Goal: Task Accomplishment & Management: Manage account settings

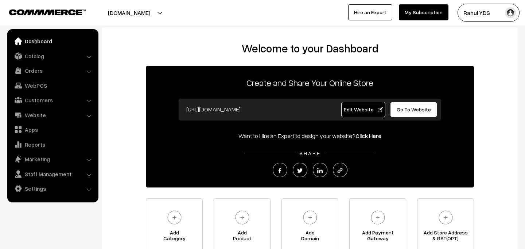
click at [365, 113] on link "Edit Website" at bounding box center [363, 109] width 44 height 15
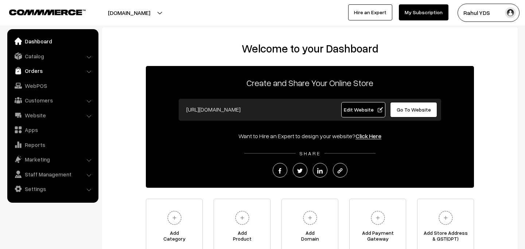
click at [51, 71] on link "Orders" at bounding box center [52, 70] width 87 height 13
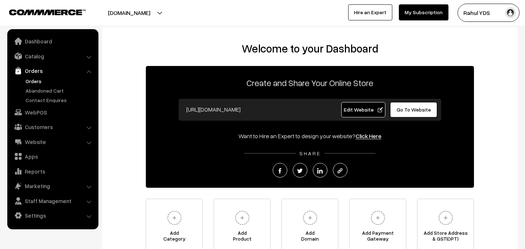
click at [36, 83] on link "Orders" at bounding box center [60, 81] width 72 height 8
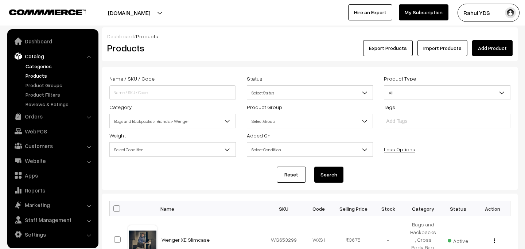
click at [39, 68] on link "Categories" at bounding box center [60, 66] width 72 height 8
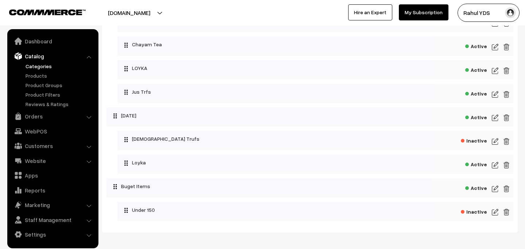
scroll to position [2311, 0]
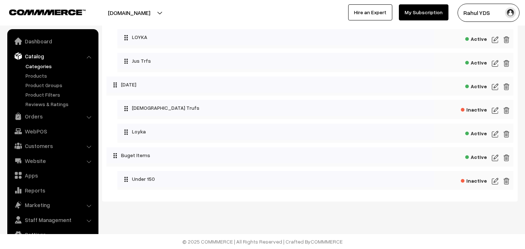
click at [496, 158] on img at bounding box center [495, 157] width 7 height 9
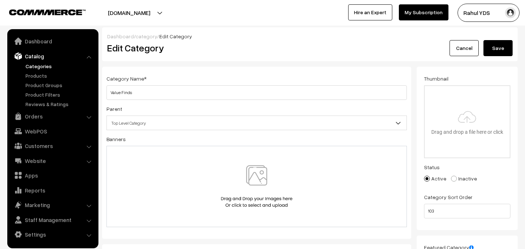
type input "Value Finds"
click at [494, 54] on button "Save" at bounding box center [497, 48] width 29 height 16
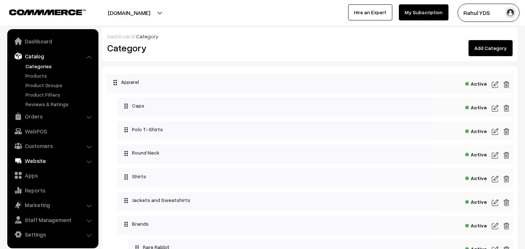
click at [35, 157] on link "Website" at bounding box center [52, 160] width 87 height 13
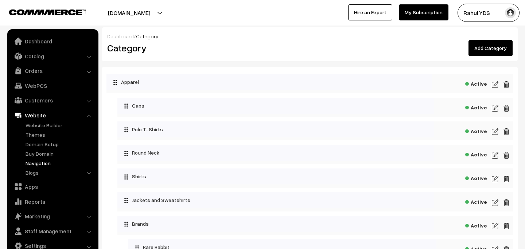
click at [38, 164] on link "Navigation" at bounding box center [60, 163] width 72 height 8
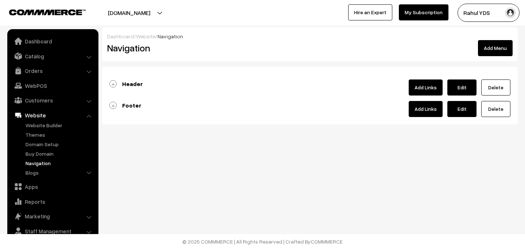
click at [175, 88] on div at bounding box center [309, 91] width 401 height 7
click at [131, 85] on b "Header" at bounding box center [132, 83] width 21 height 7
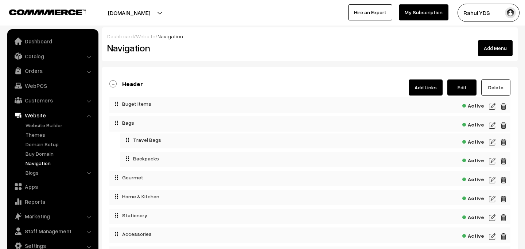
click at [494, 106] on img at bounding box center [492, 106] width 7 height 9
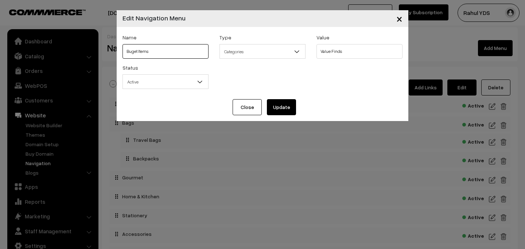
click at [168, 48] on input "Buget Items" at bounding box center [166, 51] width 86 height 15
paste input "“Value Finds”"
type input "Value Finds"
click at [277, 110] on button "Update" at bounding box center [281, 107] width 29 height 16
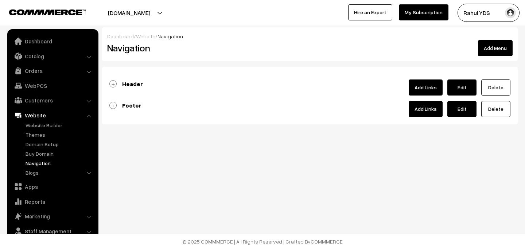
click at [136, 85] on b "Header" at bounding box center [132, 83] width 21 height 7
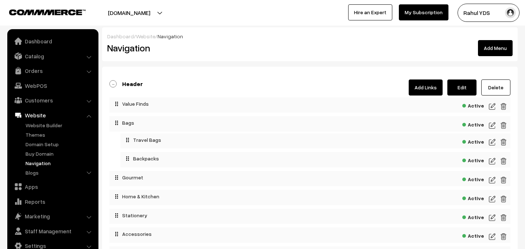
click at [127, 83] on b "Header" at bounding box center [132, 83] width 21 height 7
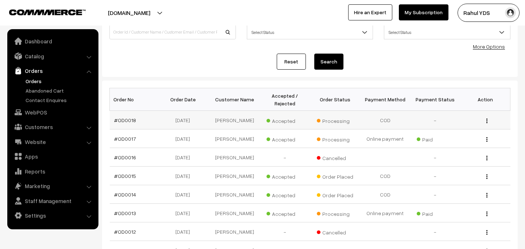
scroll to position [61, 0]
click at [123, 140] on link "#OD0017" at bounding box center [125, 138] width 22 height 6
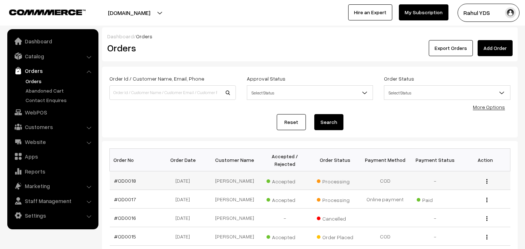
scroll to position [61, 0]
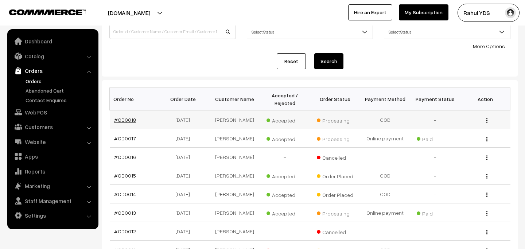
click at [122, 121] on link "#OD0018" at bounding box center [125, 120] width 22 height 6
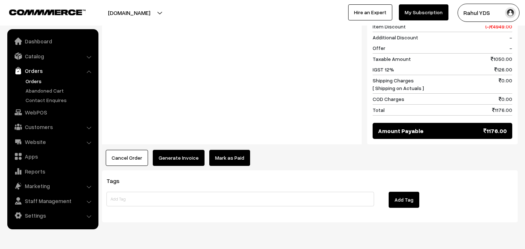
scroll to position [350, 0]
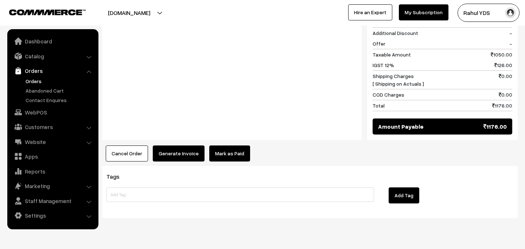
click at [178, 145] on button "Generate Invoice" at bounding box center [179, 153] width 52 height 16
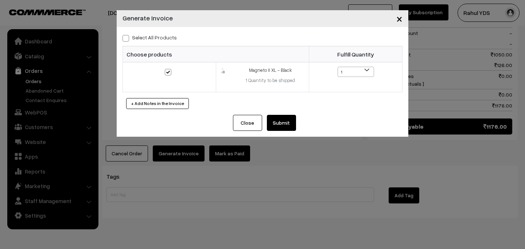
click at [282, 129] on button "Submit" at bounding box center [281, 123] width 29 height 16
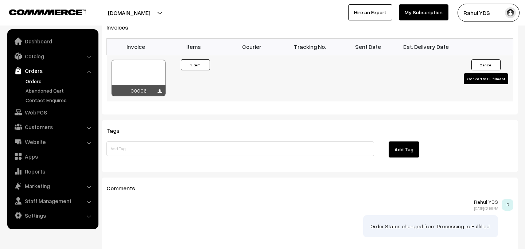
click at [483, 73] on button "Convert to Fulfilment" at bounding box center [486, 78] width 44 height 11
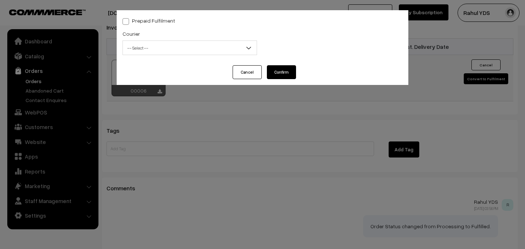
scroll to position [499, 0]
click at [187, 48] on span "-- Select --" at bounding box center [190, 48] width 134 height 13
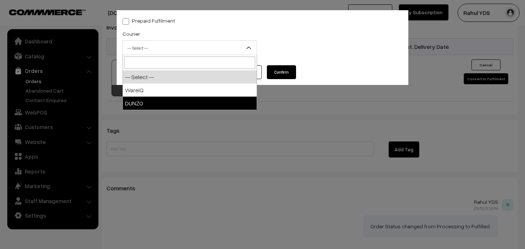
select select "2"
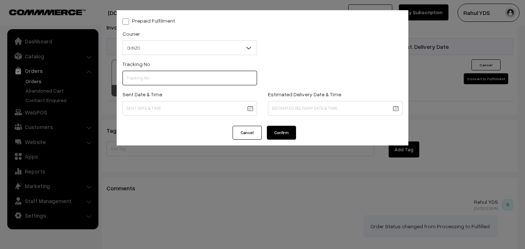
click at [162, 79] on input "text" at bounding box center [190, 78] width 135 height 15
paste input "29881518323851"
type input "29881518323851"
click at [178, 48] on span "DUNZO" at bounding box center [190, 48] width 134 height 13
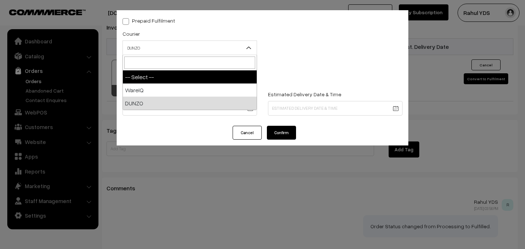
select select "0"
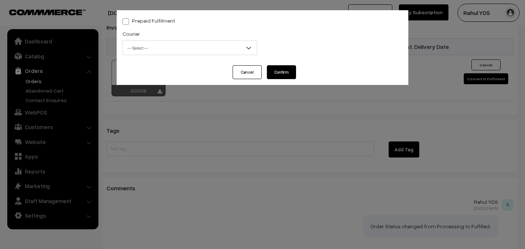
click at [283, 77] on button "Confirm" at bounding box center [281, 72] width 29 height 14
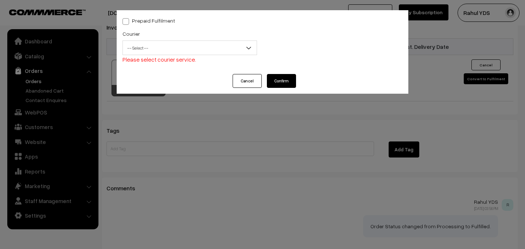
click at [154, 53] on span "-- Select --" at bounding box center [190, 48] width 134 height 13
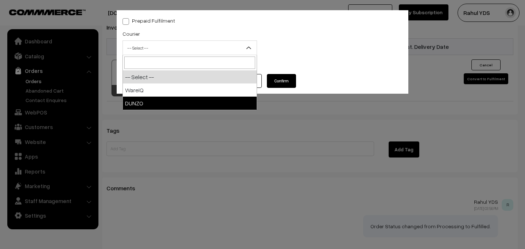
click at [139, 140] on div "Prepaid Fulfilment Courier -- Select -- WareIQ DUNZO -- Select -- Please select…" at bounding box center [262, 124] width 525 height 249
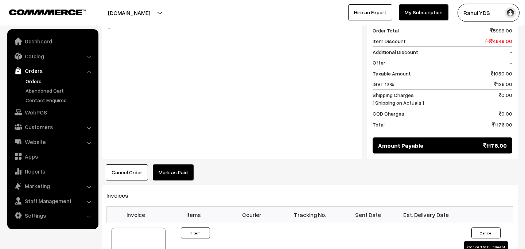
scroll to position [0, 0]
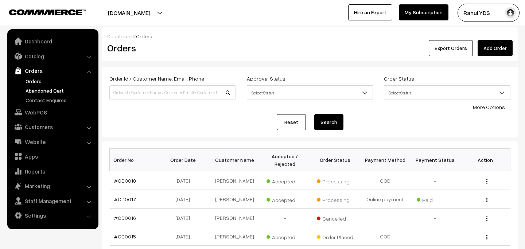
click at [46, 90] on link "Abandoned Cart" at bounding box center [60, 91] width 72 height 8
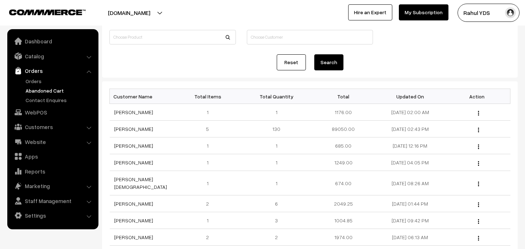
scroll to position [57, 0]
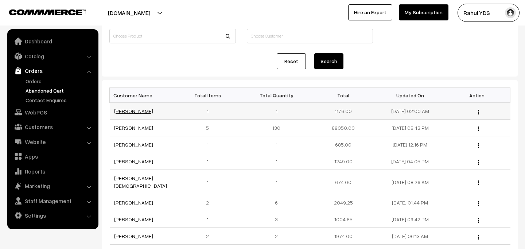
click at [122, 109] on link "[PERSON_NAME]" at bounding box center [133, 111] width 39 height 6
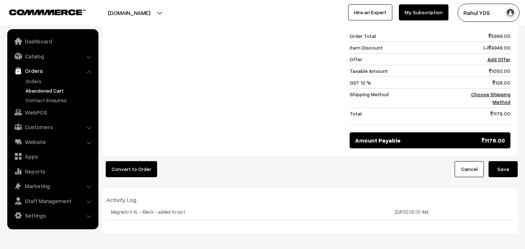
scroll to position [291, 0]
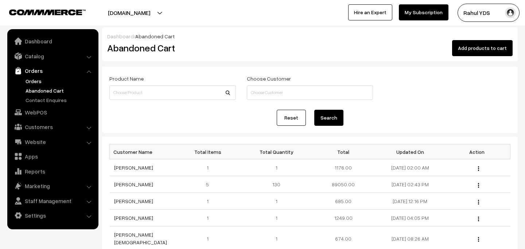
click at [40, 81] on link "Orders" at bounding box center [60, 81] width 72 height 8
